Goal: Information Seeking & Learning: Understand process/instructions

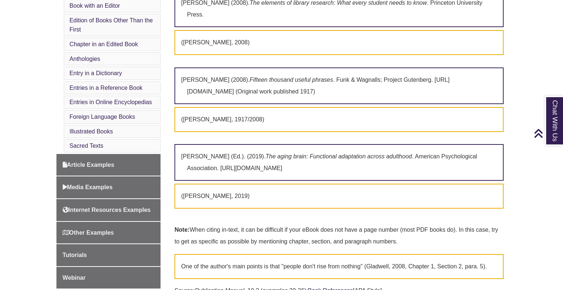
scroll to position [355, 0]
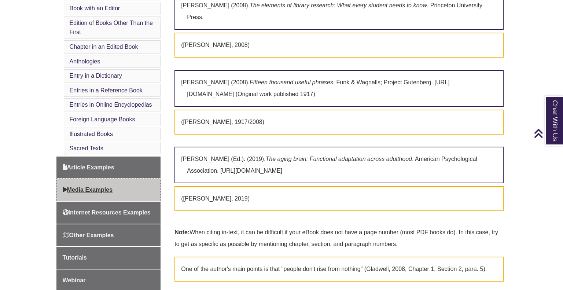
click at [99, 188] on span "Media Examples" at bounding box center [88, 189] width 50 height 6
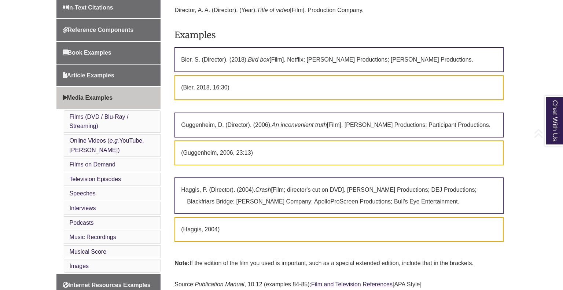
scroll to position [278, 0]
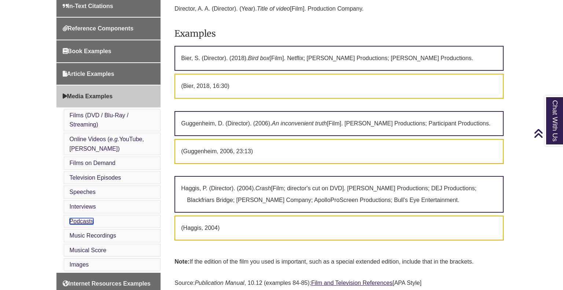
click at [87, 218] on link "Podcasts" at bounding box center [82, 221] width 24 height 6
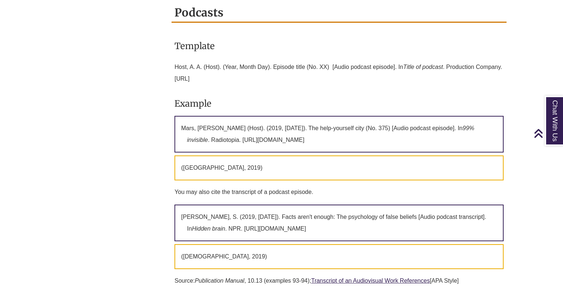
scroll to position [2447, 0]
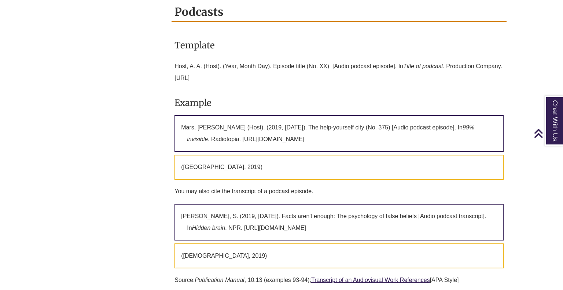
drag, startPoint x: 209, startPoint y: 49, endPoint x: 174, endPoint y: 38, distance: 37.1
click at [174, 38] on div "Template Host, A. A. (Host). (Year, Month Day). Episode title (No. XX) [Audio p…" at bounding box center [338, 160] width 335 height 263
copy p "Host, A. A. (Host). (Year, Month Day). Episode title (No. XX) [Audio podcast ep…"
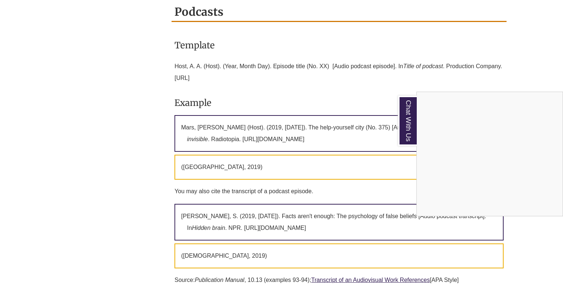
click at [245, 154] on div "Chat With Us" at bounding box center [281, 145] width 563 height 290
